Goal: Task Accomplishment & Management: Complete application form

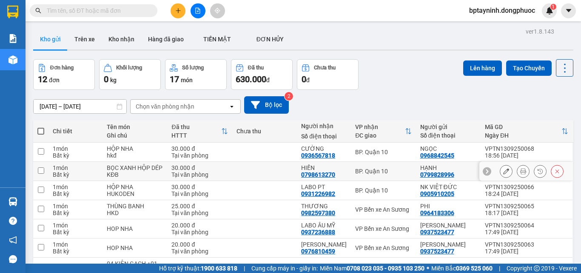
scroll to position [119, 0]
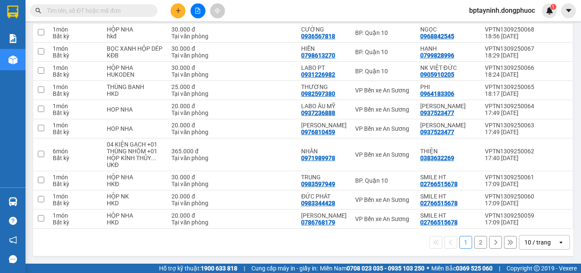
click at [558, 247] on div "open" at bounding box center [564, 242] width 12 height 14
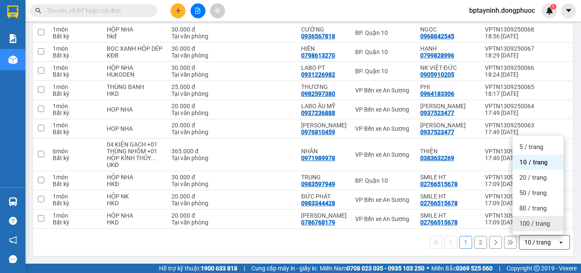
drag, startPoint x: 547, startPoint y: 225, endPoint x: 542, endPoint y: 225, distance: 4.7
click at [546, 225] on span "100 / trang" at bounding box center [534, 223] width 31 height 9
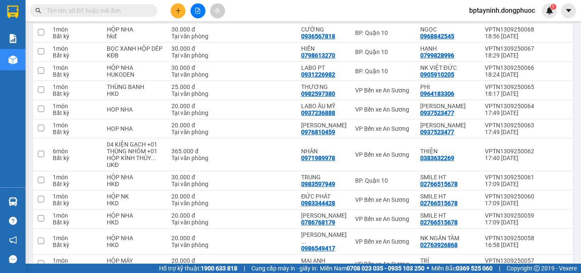
click at [174, 8] on button at bounding box center [178, 10] width 15 height 15
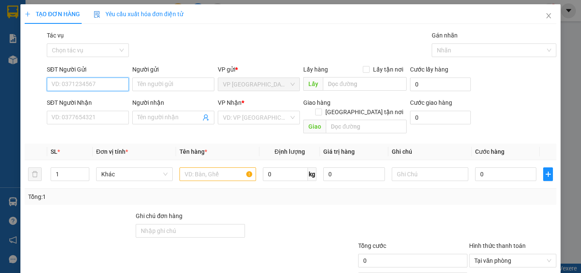
click at [114, 83] on input "SĐT Người Gửi" at bounding box center [88, 84] width 82 height 14
click at [113, 82] on input "2292" at bounding box center [88, 84] width 82 height 14
drag, startPoint x: 111, startPoint y: 100, endPoint x: 100, endPoint y: 95, distance: 12.7
type input "0909772292"
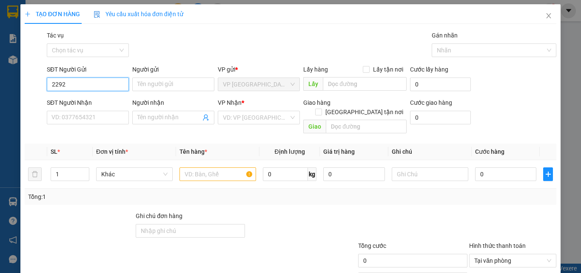
type input "LƯƠNG"
type input "0973113907"
type input "LONG"
type input "0909772292"
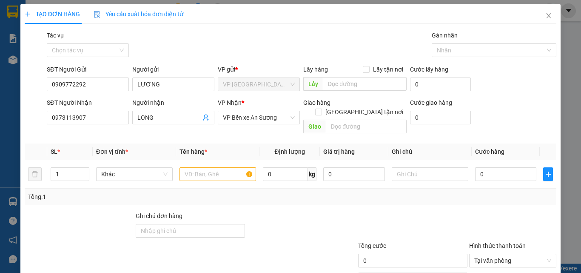
click at [97, 99] on div "SĐT Người Nhận" at bounding box center [88, 102] width 82 height 9
click at [97, 111] on input "0973113907" at bounding box center [88, 118] width 82 height 14
click at [100, 86] on input "0909772292" at bounding box center [88, 84] width 82 height 14
type input "20.000"
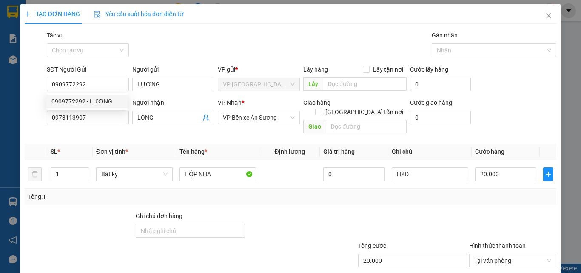
click at [342, 192] on div "Tổng: 1" at bounding box center [290, 196] width 525 height 9
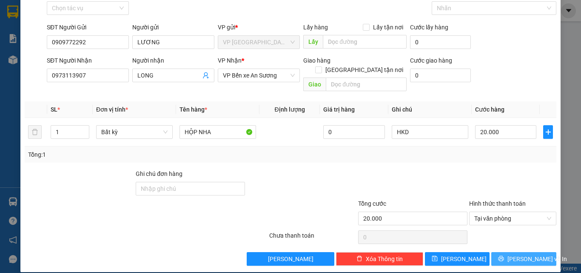
click at [508, 252] on button "[PERSON_NAME] và In" at bounding box center [523, 259] width 65 height 14
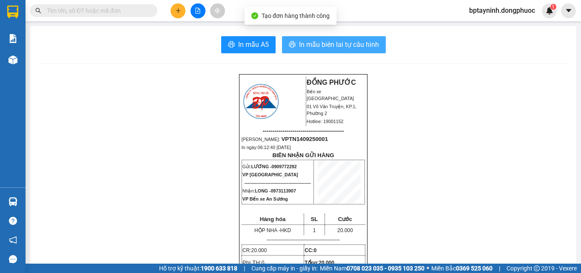
click at [318, 42] on span "In mẫu biên lai tự cấu hình" at bounding box center [339, 44] width 80 height 11
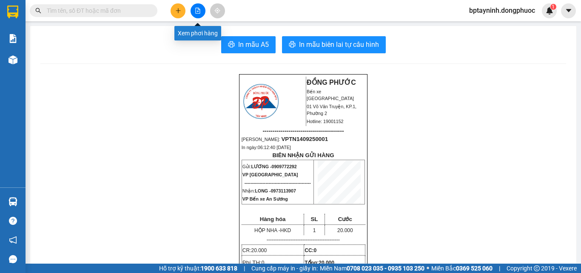
click at [198, 12] on icon "file-add" at bounding box center [198, 11] width 6 height 6
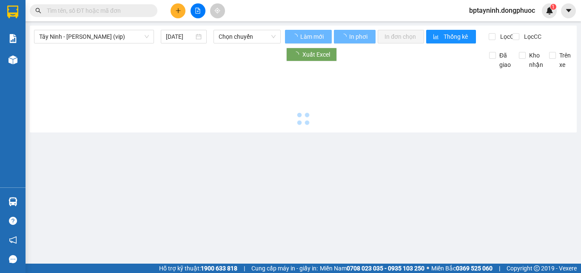
type input "[DATE]"
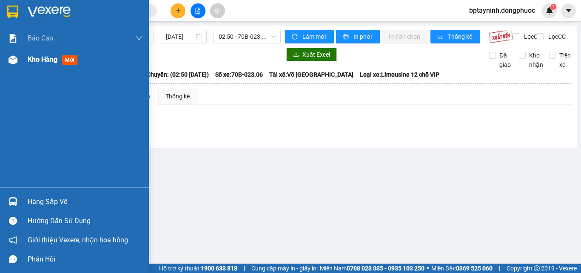
click at [36, 64] on div "Kho hàng mới" at bounding box center [54, 59] width 53 height 11
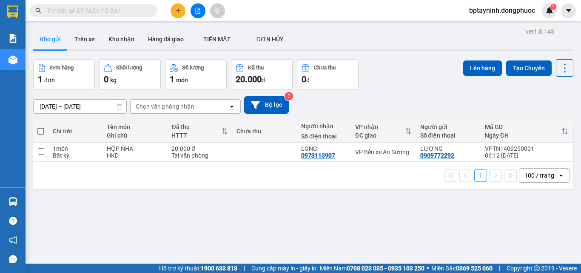
scroll to position [39, 0]
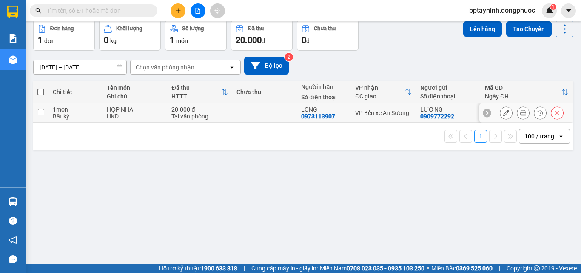
click at [360, 116] on div "VP Bến xe An Sương" at bounding box center [383, 112] width 56 height 7
click at [398, 121] on td "VP Bến xe An Sương" at bounding box center [383, 112] width 65 height 19
checkbox input "true"
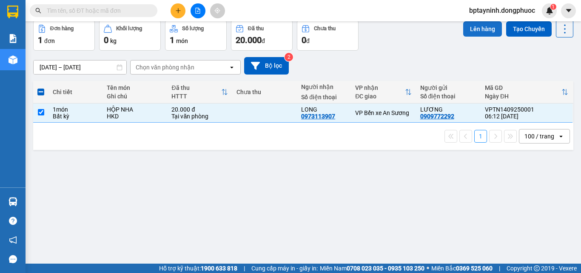
click at [474, 36] on button "Lên hàng" at bounding box center [482, 28] width 39 height 15
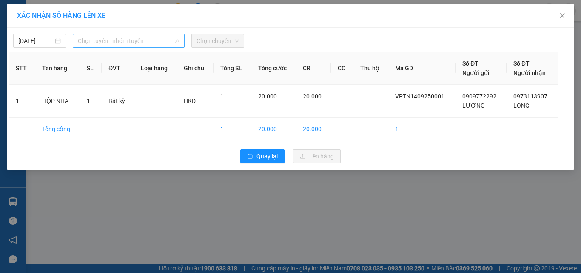
click at [91, 40] on span "Chọn tuyến - nhóm tuyến" at bounding box center [129, 40] width 102 height 13
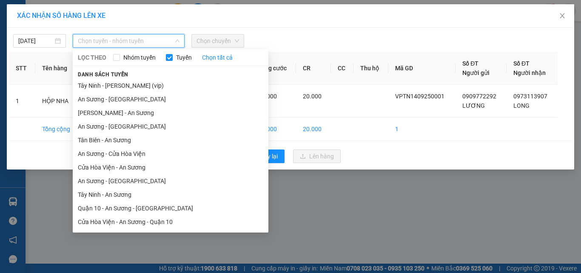
click at [133, 193] on li "Tây Ninh - An Sương" at bounding box center [171, 195] width 196 height 14
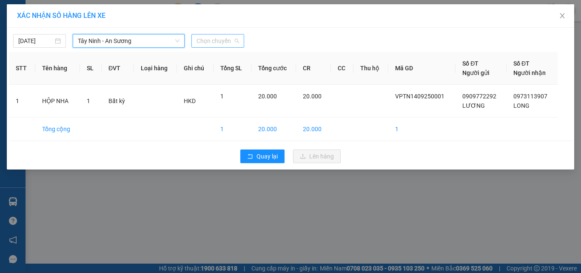
click at [217, 45] on span "Chọn chuyến" at bounding box center [218, 40] width 43 height 13
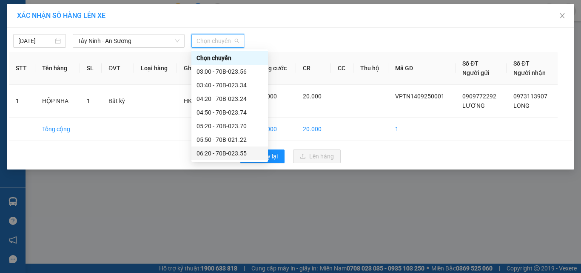
click at [228, 152] on div "06:20 - 70B-023.55" at bounding box center [230, 152] width 66 height 9
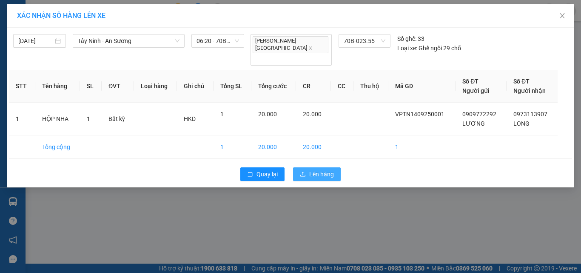
click at [320, 169] on span "Lên hàng" at bounding box center [321, 173] width 25 height 9
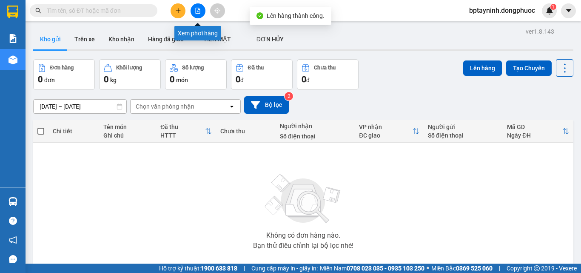
click at [195, 10] on icon "file-add" at bounding box center [198, 11] width 6 height 6
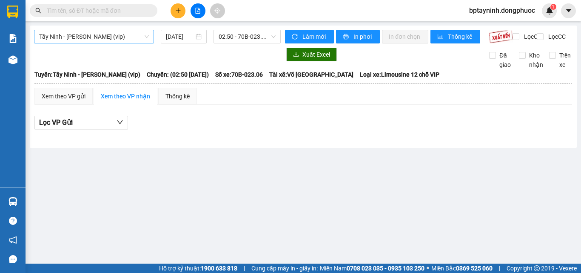
click at [137, 38] on span "Tây Ninh - [PERSON_NAME] (vip)" at bounding box center [94, 36] width 110 height 13
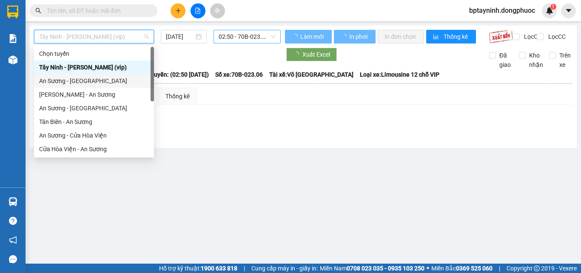
click at [246, 40] on span "02:50 - 70B-023.06" at bounding box center [247, 36] width 57 height 13
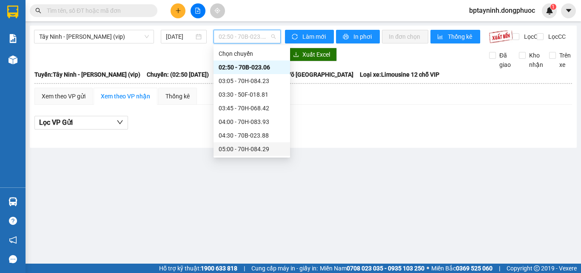
scroll to position [85, 0]
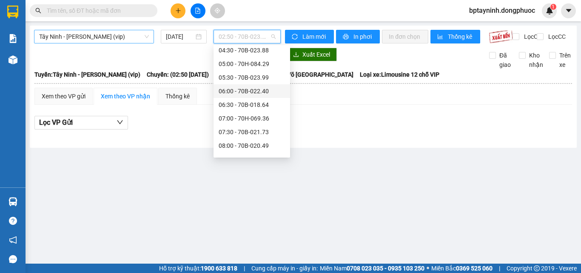
click at [137, 35] on span "Tây Ninh - [PERSON_NAME] (vip)" at bounding box center [94, 36] width 110 height 13
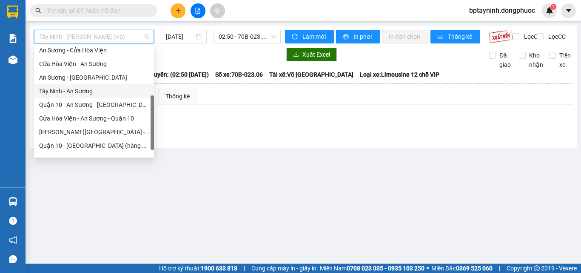
click at [77, 88] on div "Tây Ninh - An Sương" at bounding box center [94, 90] width 110 height 9
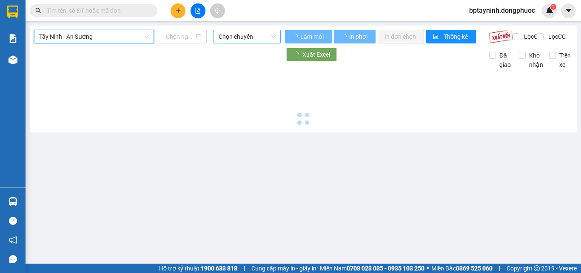
type input "[DATE]"
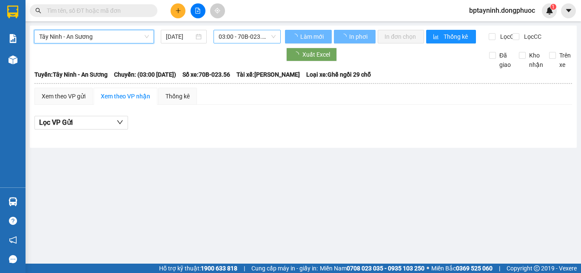
click at [248, 40] on span "03:00 - 70B-023.56" at bounding box center [247, 36] width 57 height 13
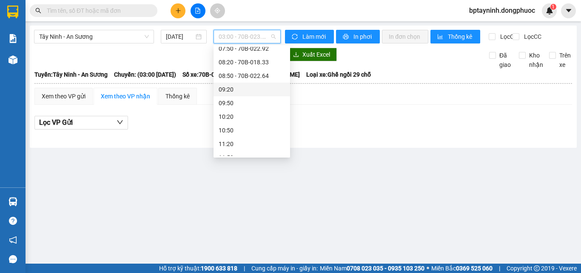
scroll to position [99, 0]
click at [250, 55] on div "06:20 - 70B-023.55" at bounding box center [252, 50] width 77 height 14
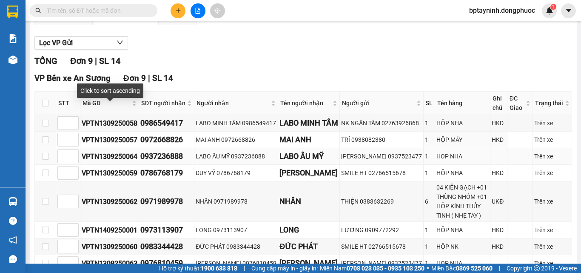
scroll to position [122, 0]
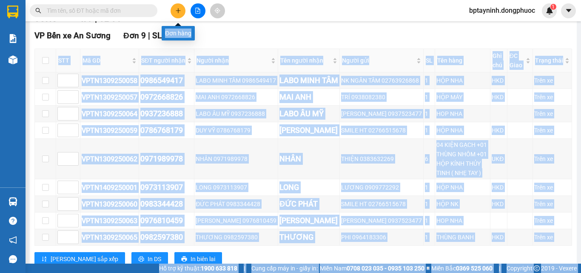
drag, startPoint x: 205, startPoint y: 20, endPoint x: 220, endPoint y: 35, distance: 21.7
